Goal: Information Seeking & Learning: Learn about a topic

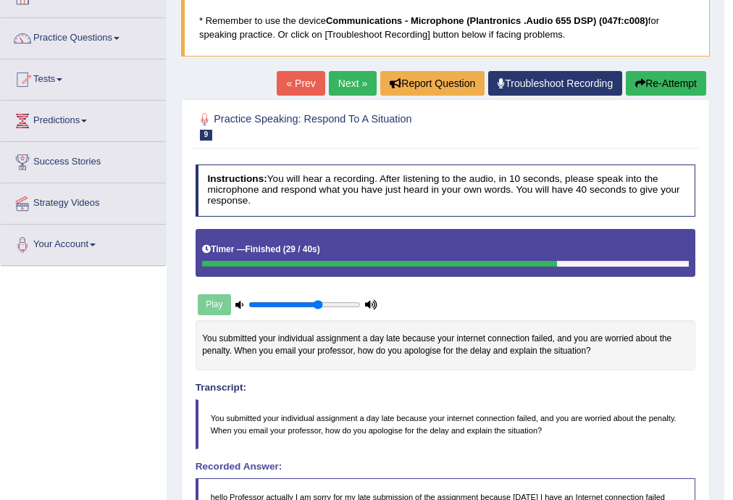
scroll to position [89, 0]
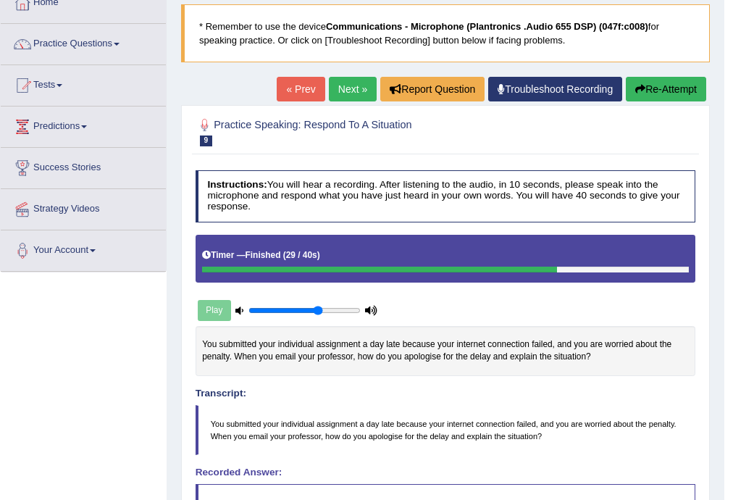
click at [663, 91] on button "Re-Attempt" at bounding box center [666, 89] width 80 height 25
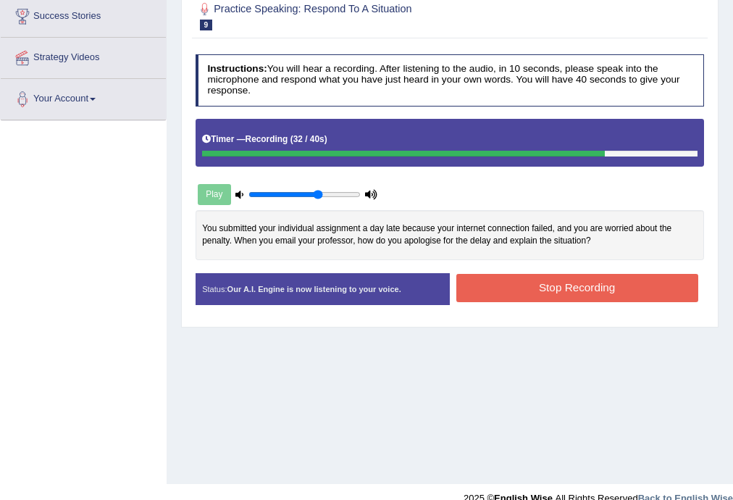
click at [558, 284] on button "Stop Recording" at bounding box center [577, 288] width 242 height 28
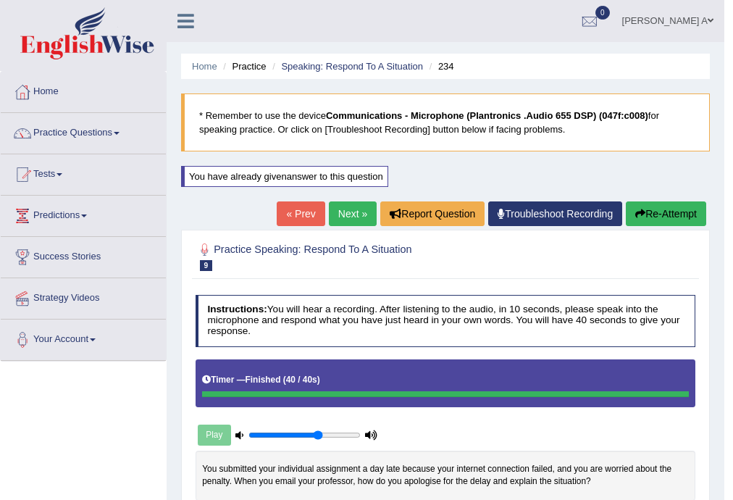
click at [349, 212] on link "Next »" at bounding box center [353, 213] width 48 height 25
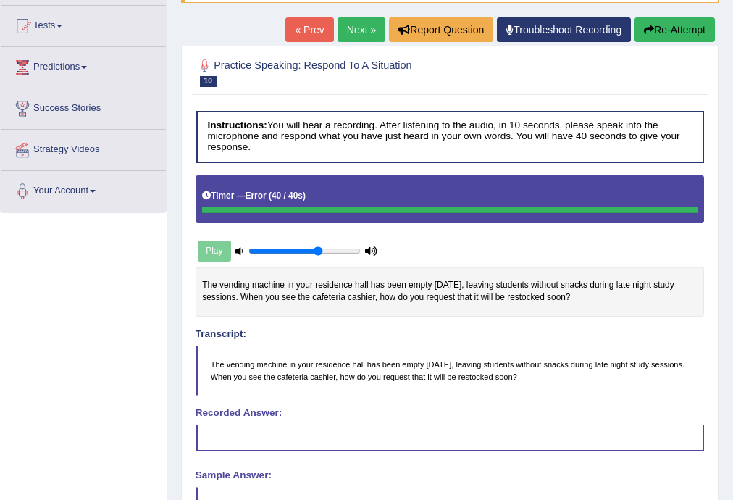
scroll to position [110, 0]
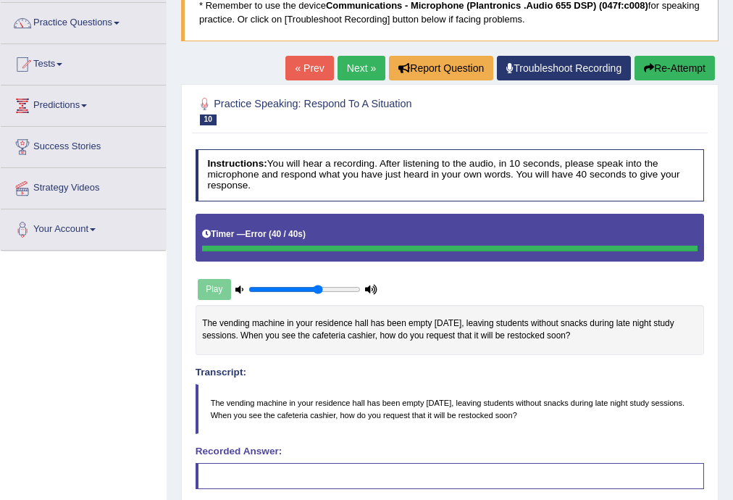
click at [673, 64] on button "Re-Attempt" at bounding box center [674, 68] width 80 height 25
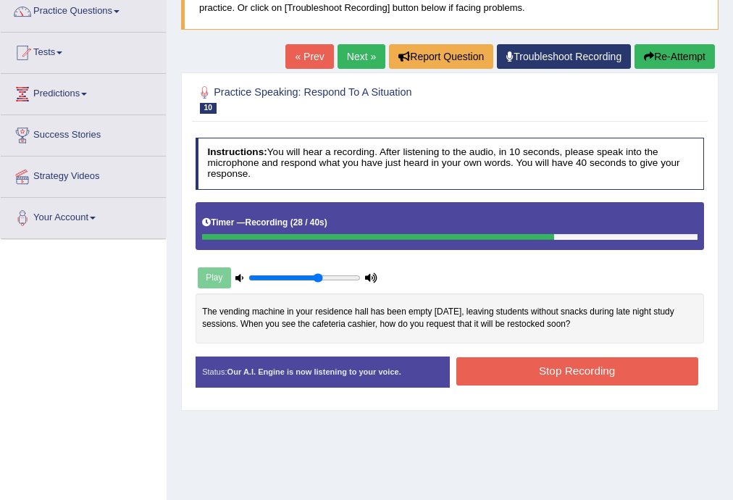
click at [559, 366] on button "Stop Recording" at bounding box center [577, 371] width 242 height 28
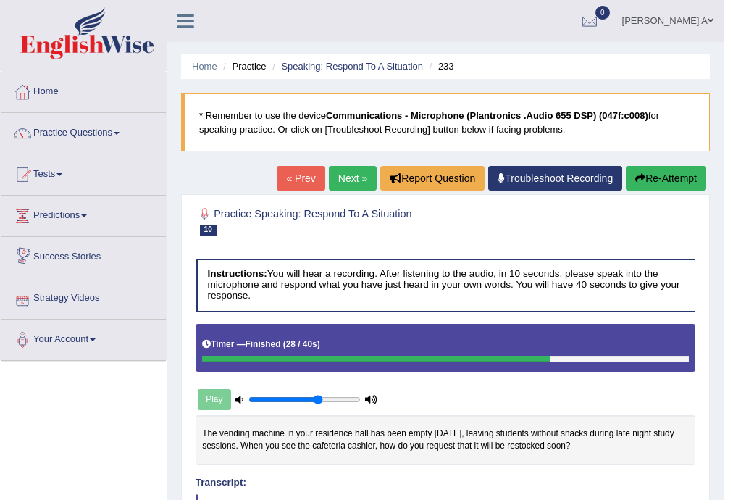
click at [343, 176] on link "Next »" at bounding box center [353, 178] width 48 height 25
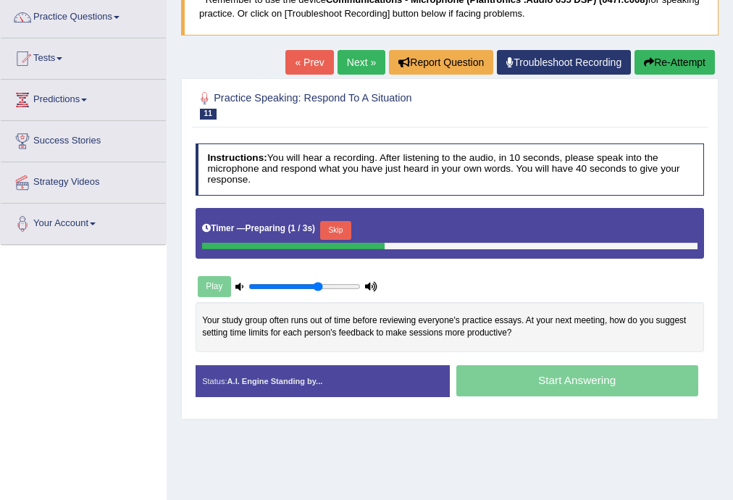
scroll to position [116, 0]
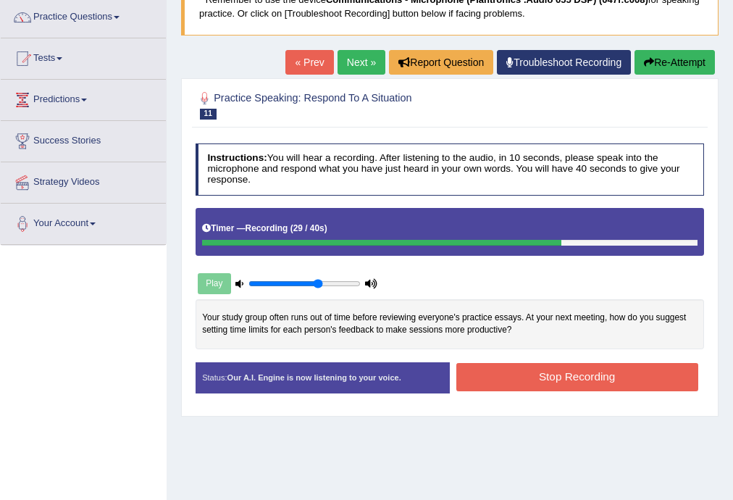
click at [548, 374] on button "Stop Recording" at bounding box center [577, 377] width 242 height 28
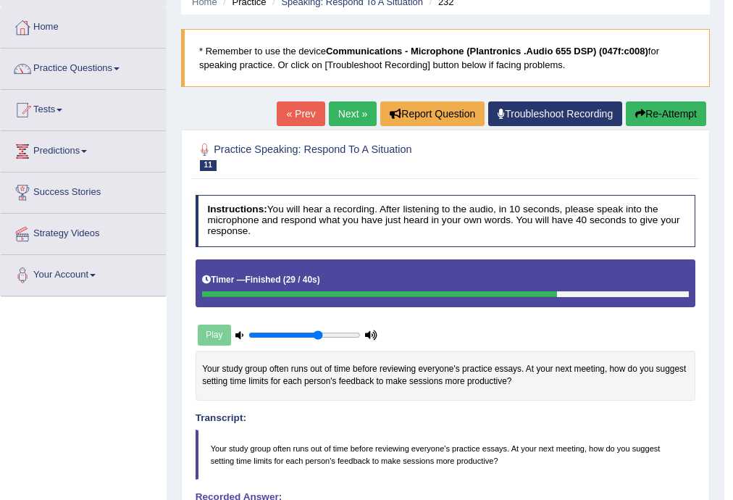
scroll to position [0, 0]
